Goal: Navigation & Orientation: Find specific page/section

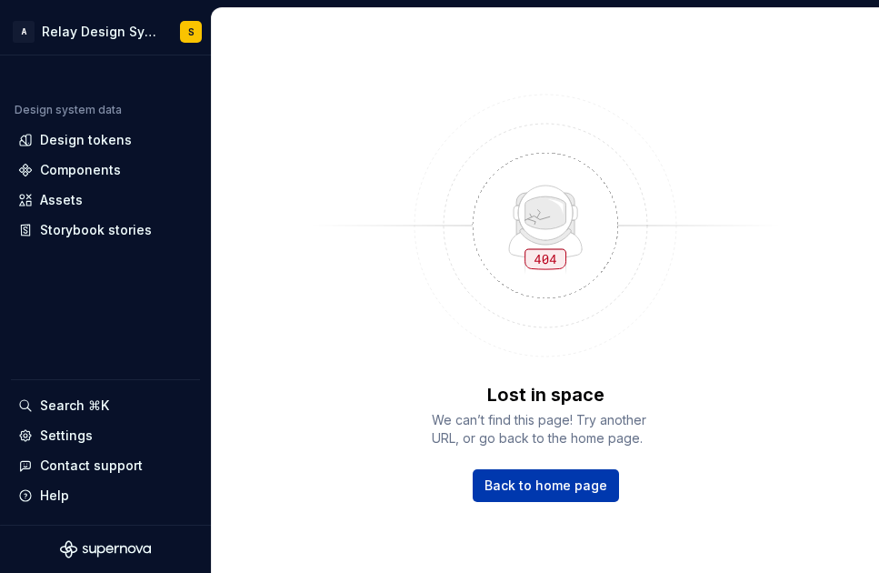
click at [549, 485] on span "Back to home page" at bounding box center [545, 485] width 123 height 18
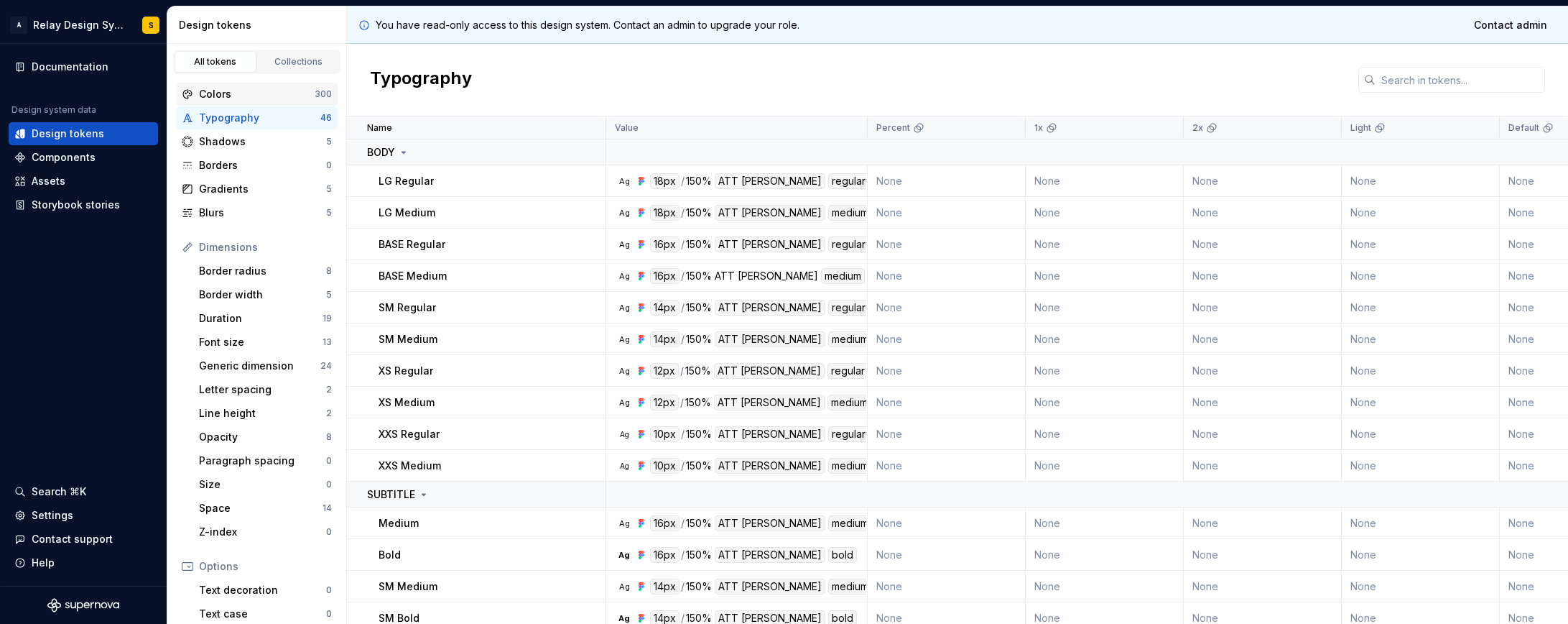
click at [217, 100] on div "Colors" at bounding box center [257, 94] width 115 height 14
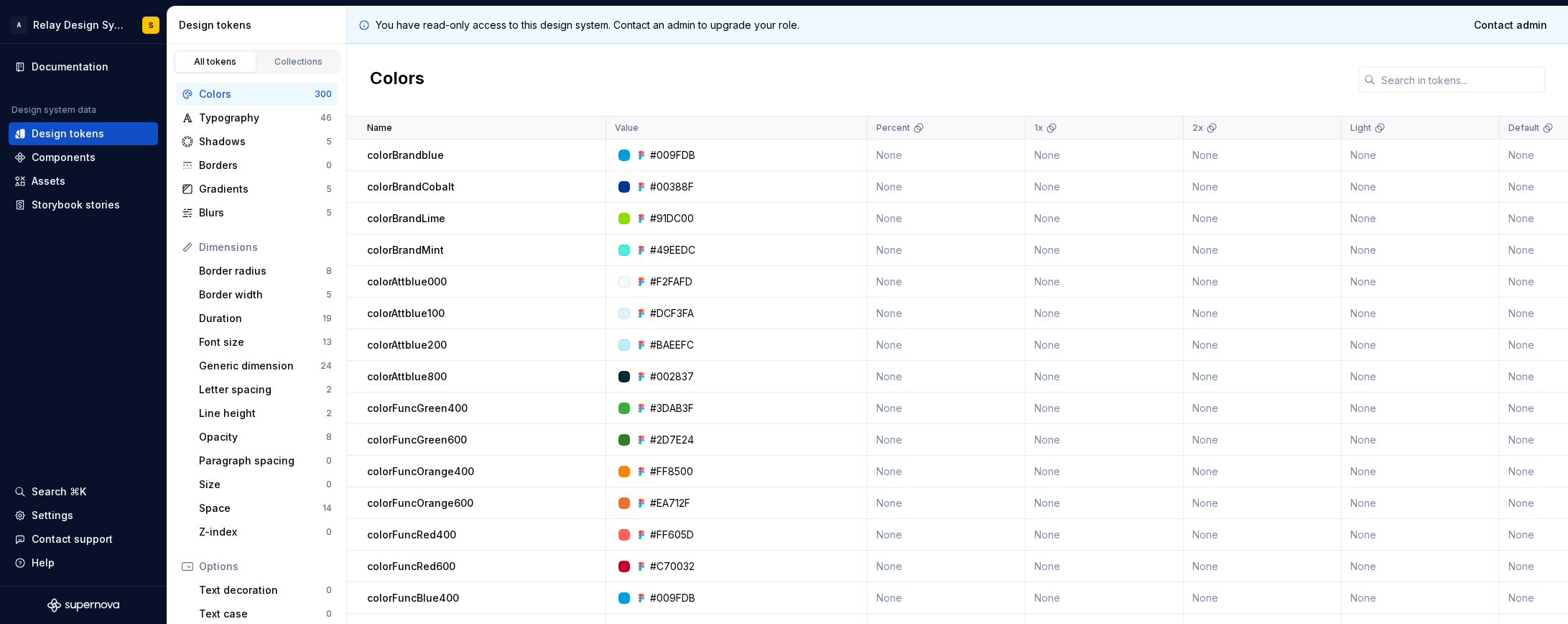
click at [219, 96] on div "Colors" at bounding box center [257, 94] width 115 height 14
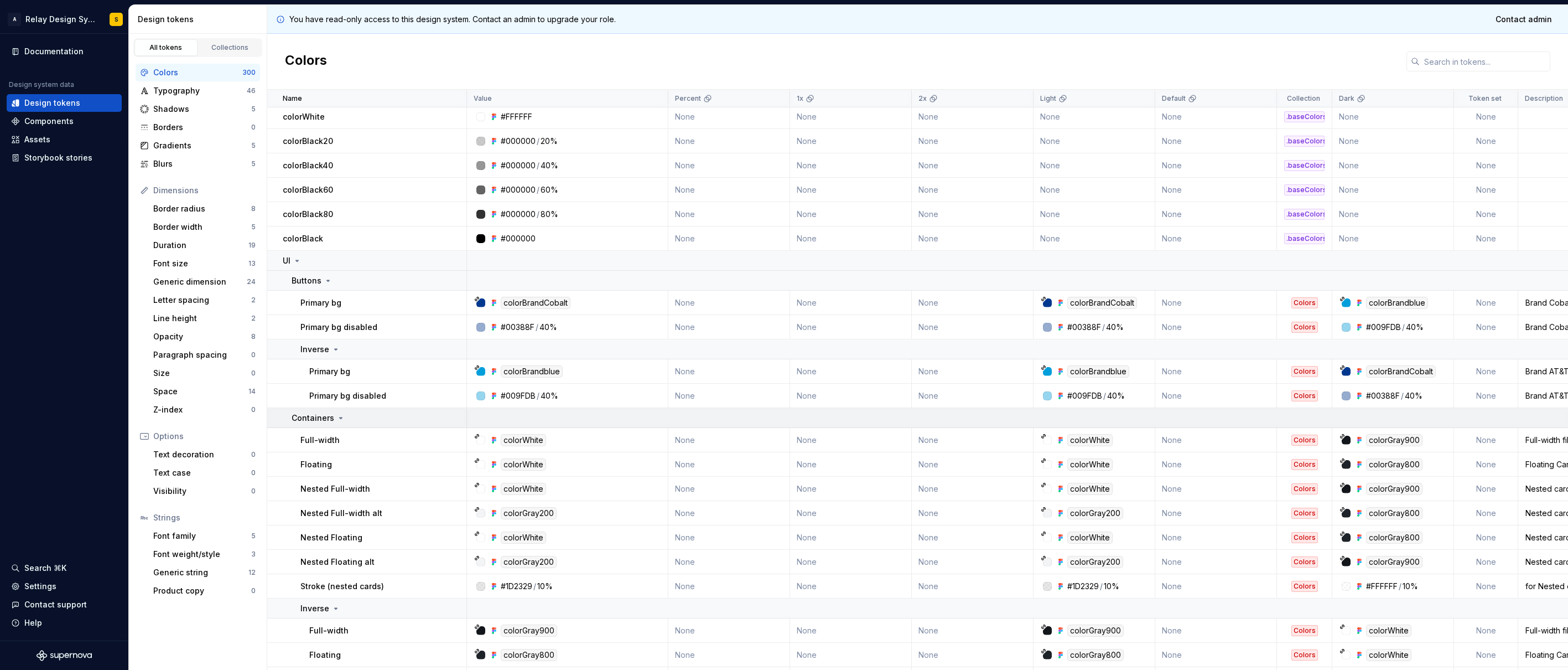
scroll to position [1067, 0]
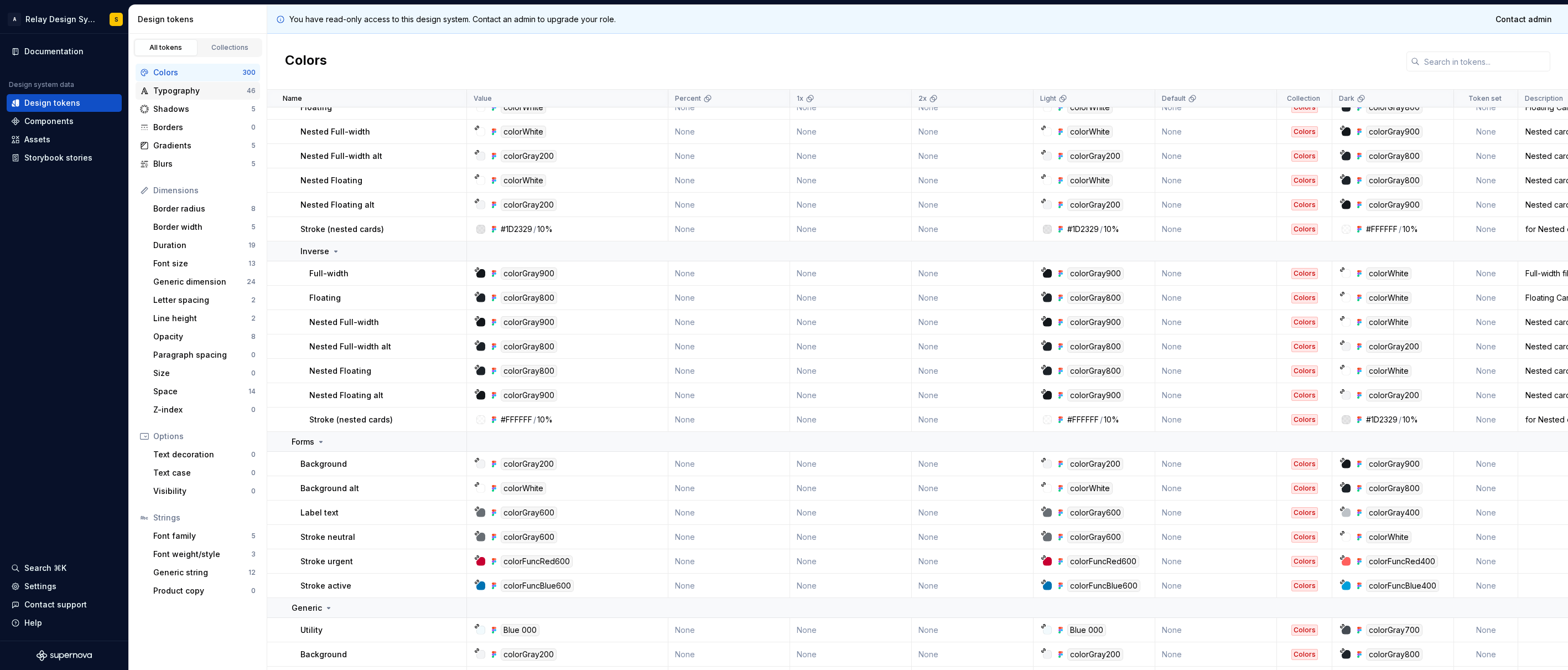
click at [176, 97] on div "Typography 46" at bounding box center [198, 91] width 125 height 18
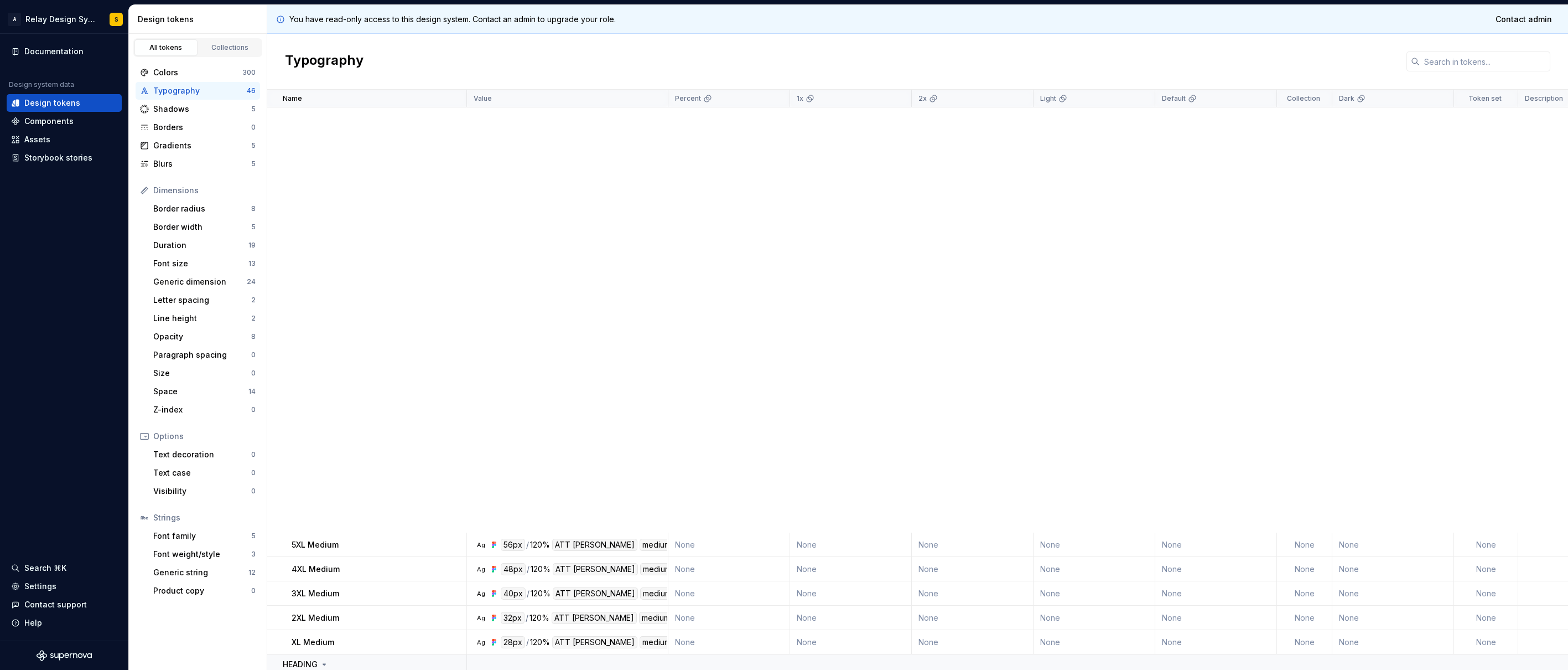
scroll to position [684, 0]
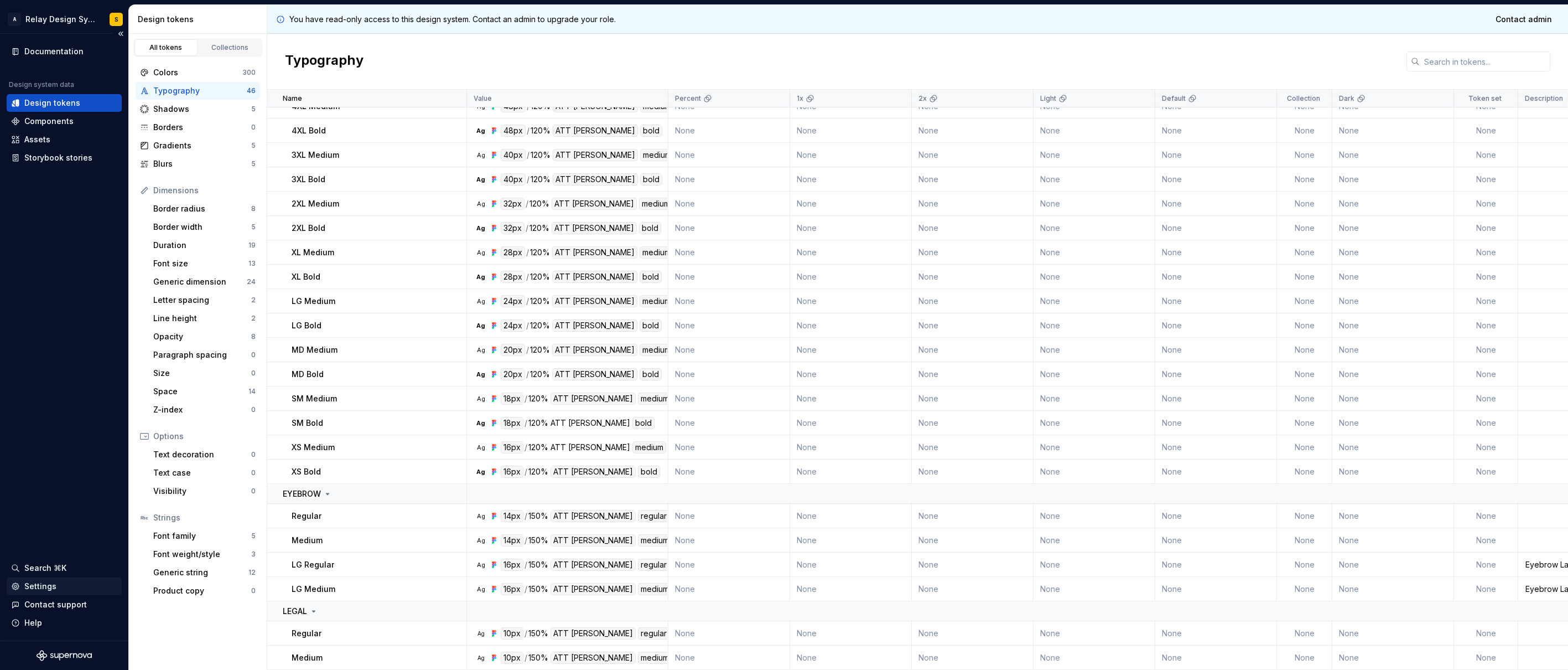
click at [58, 348] on div "Settings" at bounding box center [64, 586] width 115 height 18
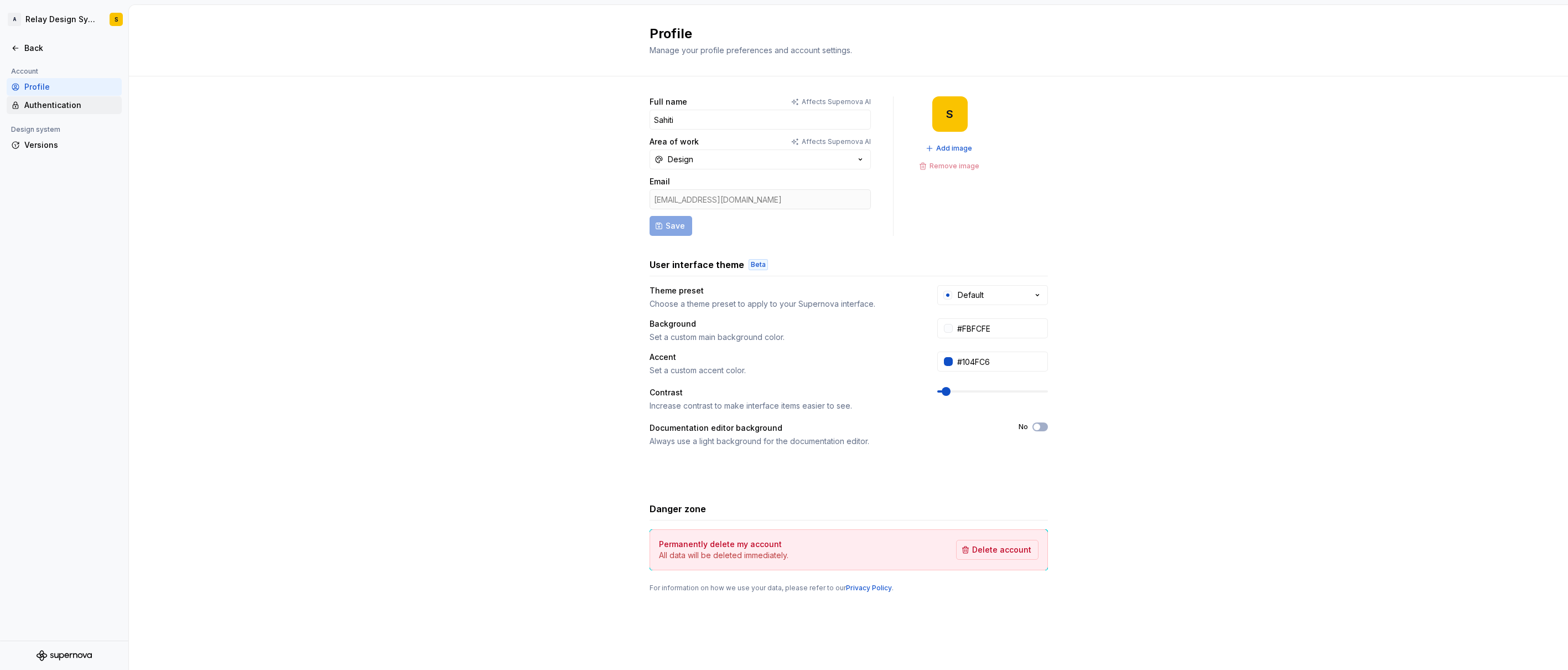
click at [47, 109] on div "Authentication" at bounding box center [71, 105] width 93 height 11
